Goal: Task Accomplishment & Management: Manage account settings

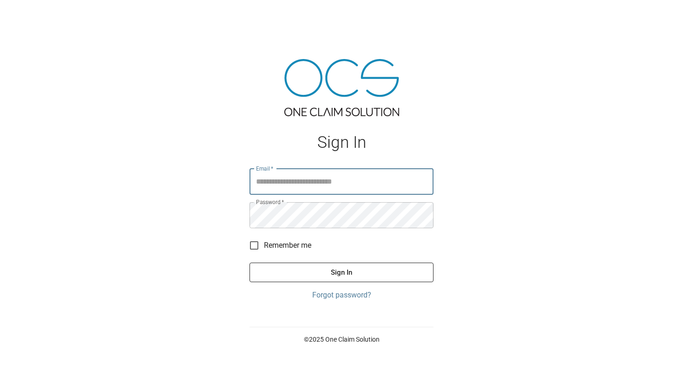
type input "**********"
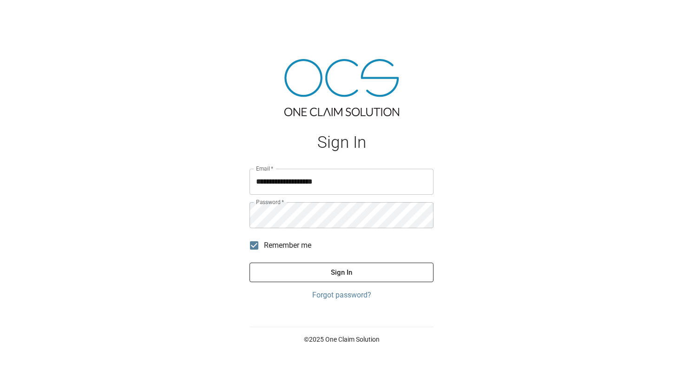
click at [285, 267] on button "Sign In" at bounding box center [341, 272] width 184 height 20
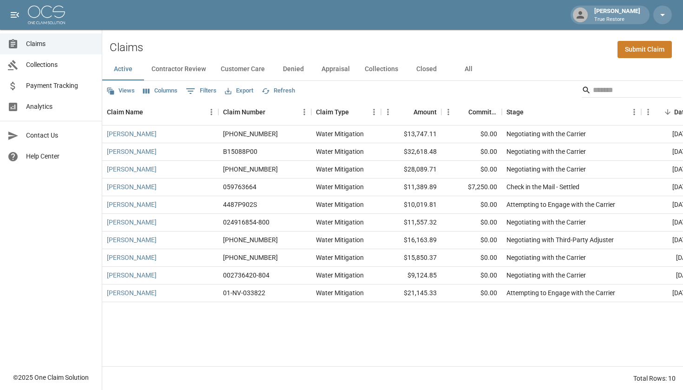
click at [33, 104] on span "Analytics" at bounding box center [60, 107] width 68 height 10
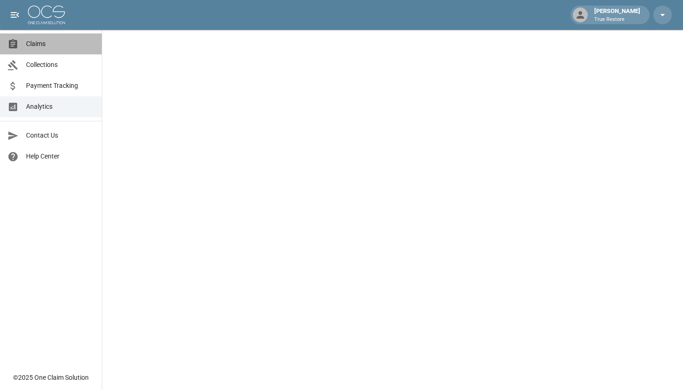
click at [73, 49] on link "Claims" at bounding box center [51, 43] width 102 height 21
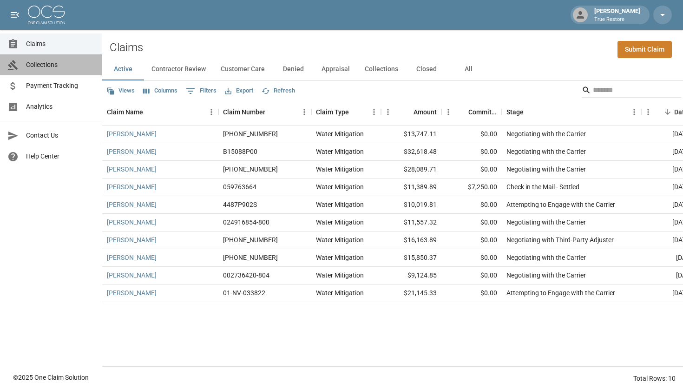
click at [67, 67] on span "Collections" at bounding box center [60, 65] width 68 height 10
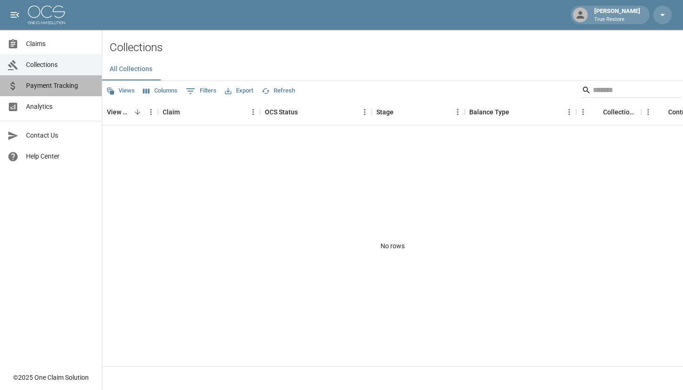
click at [69, 83] on span "Payment Tracking" at bounding box center [60, 86] width 68 height 10
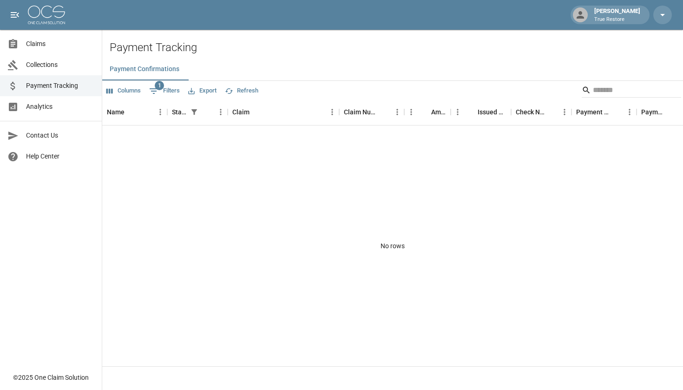
click at [76, 45] on span "Claims" at bounding box center [60, 44] width 68 height 10
